Goal: Transaction & Acquisition: Purchase product/service

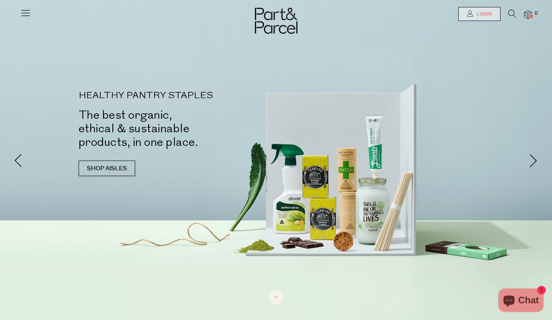
click at [475, 17] on span "Login" at bounding box center [482, 14] width 17 height 7
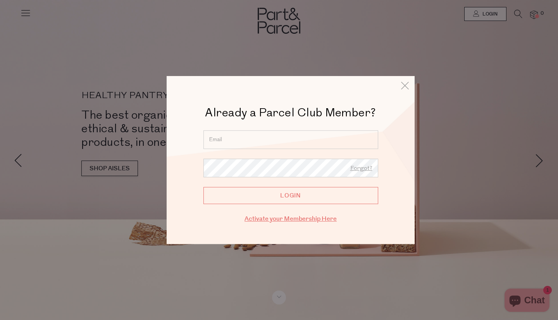
click at [287, 222] on link "Activate your Membership Here" at bounding box center [290, 218] width 92 height 9
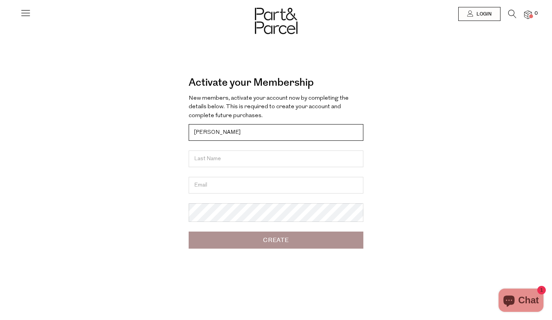
type input "Natalie"
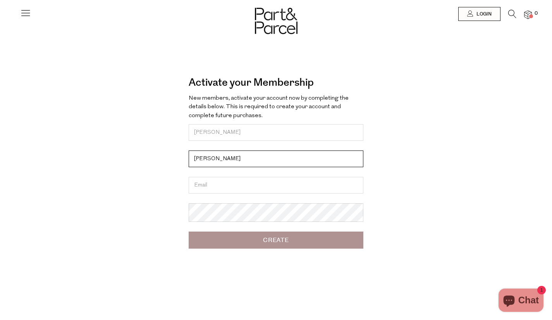
type input "Brooker"
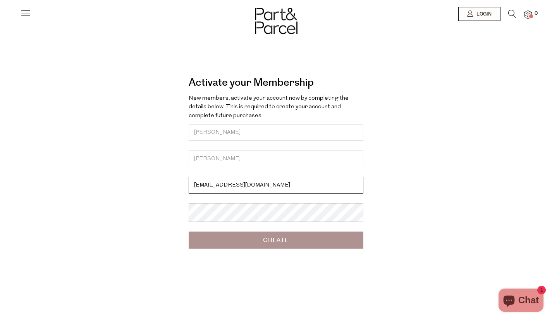
type input "natalie.brooker202@gmail.com"
click at [229, 237] on input "Create" at bounding box center [276, 239] width 175 height 17
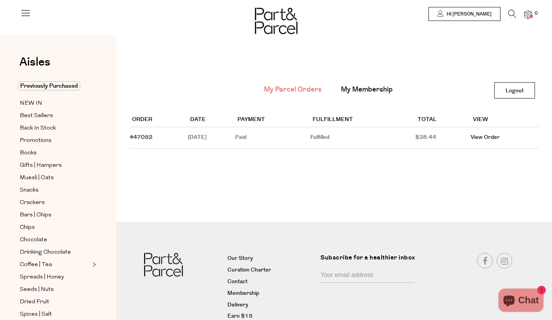
click at [374, 86] on link "My Membership" at bounding box center [367, 89] width 52 height 10
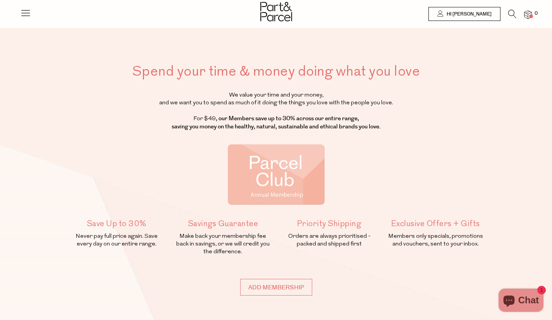
click at [282, 11] on img at bounding box center [276, 11] width 32 height 19
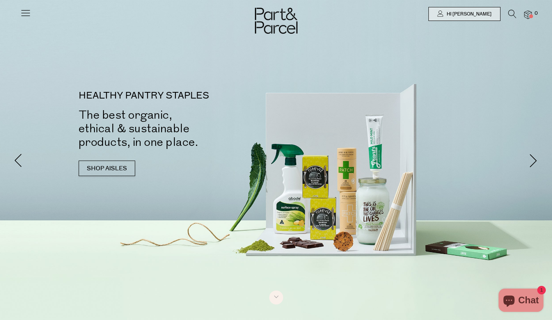
click at [26, 18] on link at bounding box center [25, 16] width 11 height 8
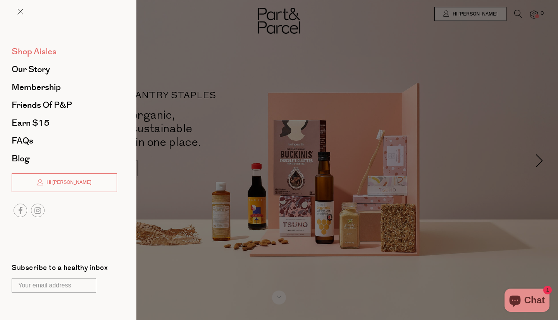
click at [41, 56] on span "Shop Aisles" at bounding box center [34, 51] width 45 height 12
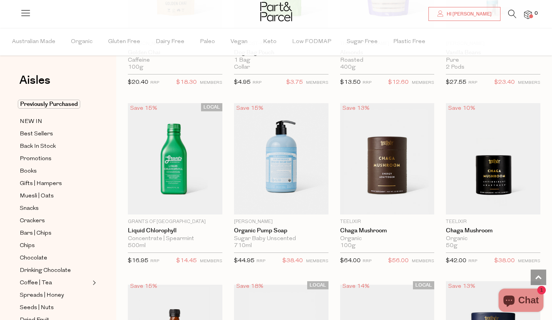
scroll to position [1431, 0]
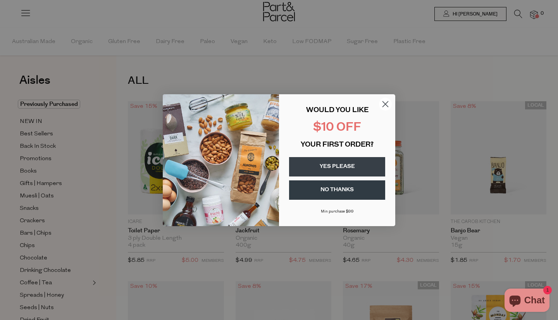
click at [517, 17] on div "Close dialog WOULD YOU LIKE $10 OFF YOUR FIRST ORDER? YES PLEASE NO THANKS [PER…" at bounding box center [279, 160] width 558 height 320
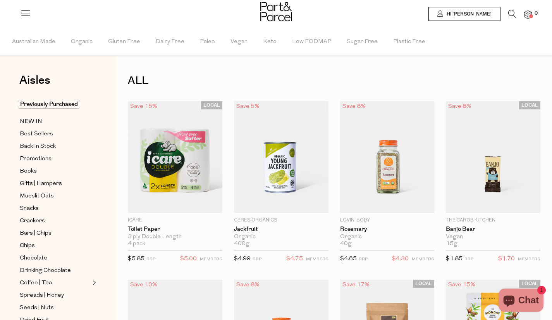
click at [508, 14] on icon at bounding box center [512, 14] width 8 height 9
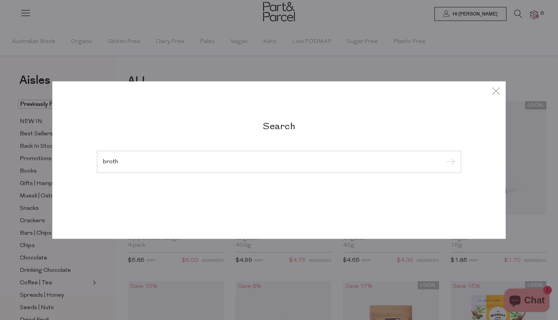
type input "broth"
click at [443, 156] on input "submit" at bounding box center [449, 162] width 12 height 12
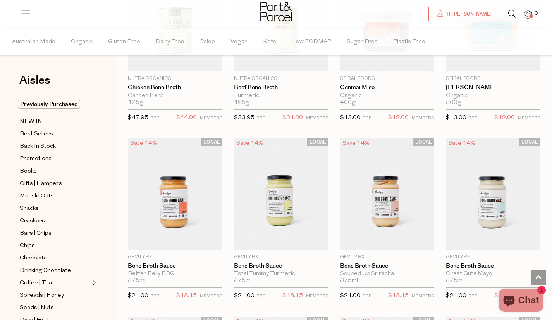
scroll to position [849, 0]
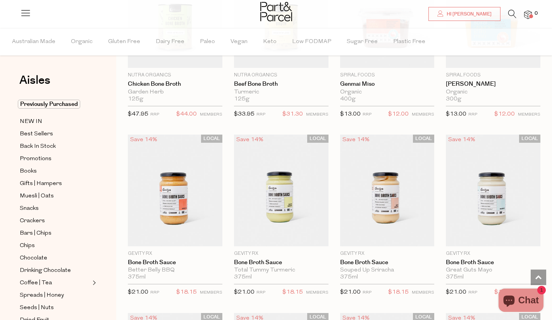
drag, startPoint x: 556, startPoint y: 41, endPoint x: 550, endPoint y: 158, distance: 117.1
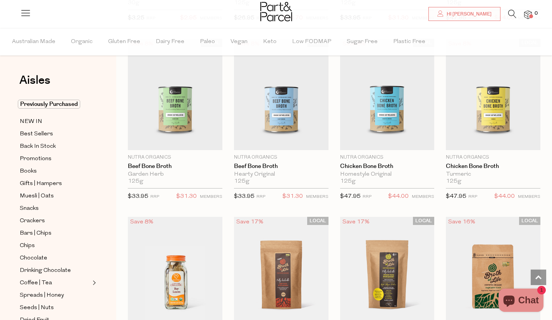
scroll to position [1661, 0]
